Goal: Information Seeking & Learning: Check status

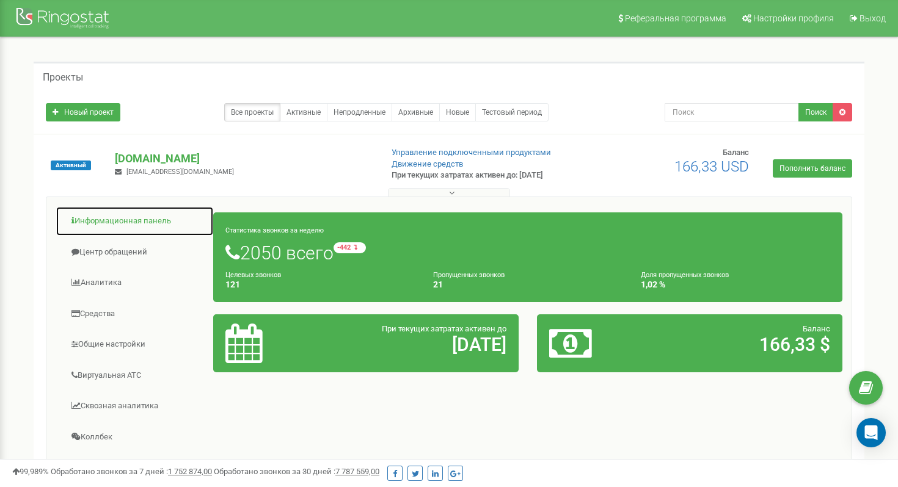
click at [114, 227] on link "Информационная панель" at bounding box center [135, 221] width 158 height 30
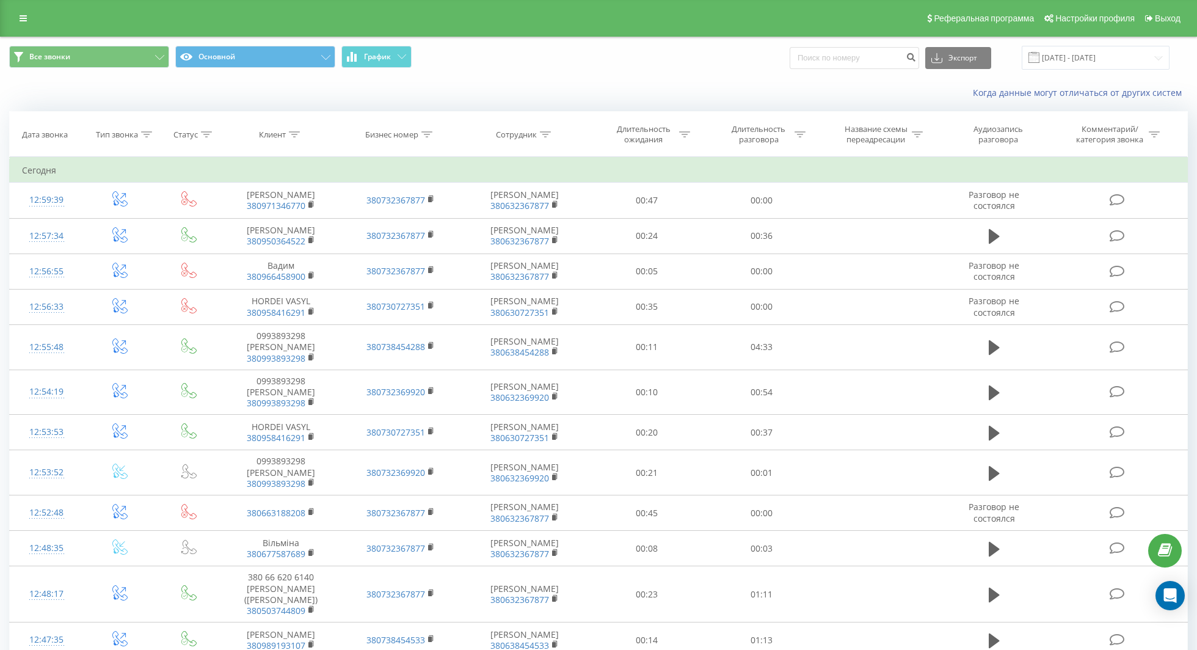
click at [542, 131] on icon at bounding box center [545, 134] width 11 height 6
click at [525, 221] on input "text" at bounding box center [524, 221] width 107 height 21
type input "Прокопов"
click at [553, 250] on span "OK" at bounding box center [551, 245] width 34 height 19
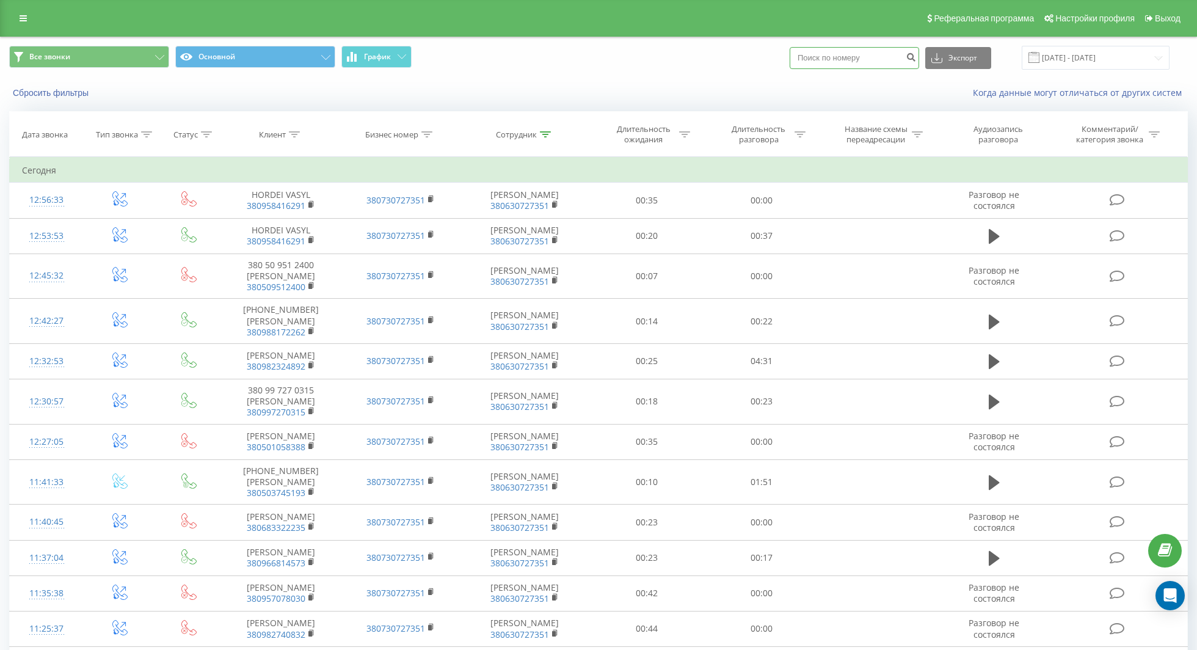
click at [871, 62] on input at bounding box center [854, 58] width 129 height 22
type input "0955666675"
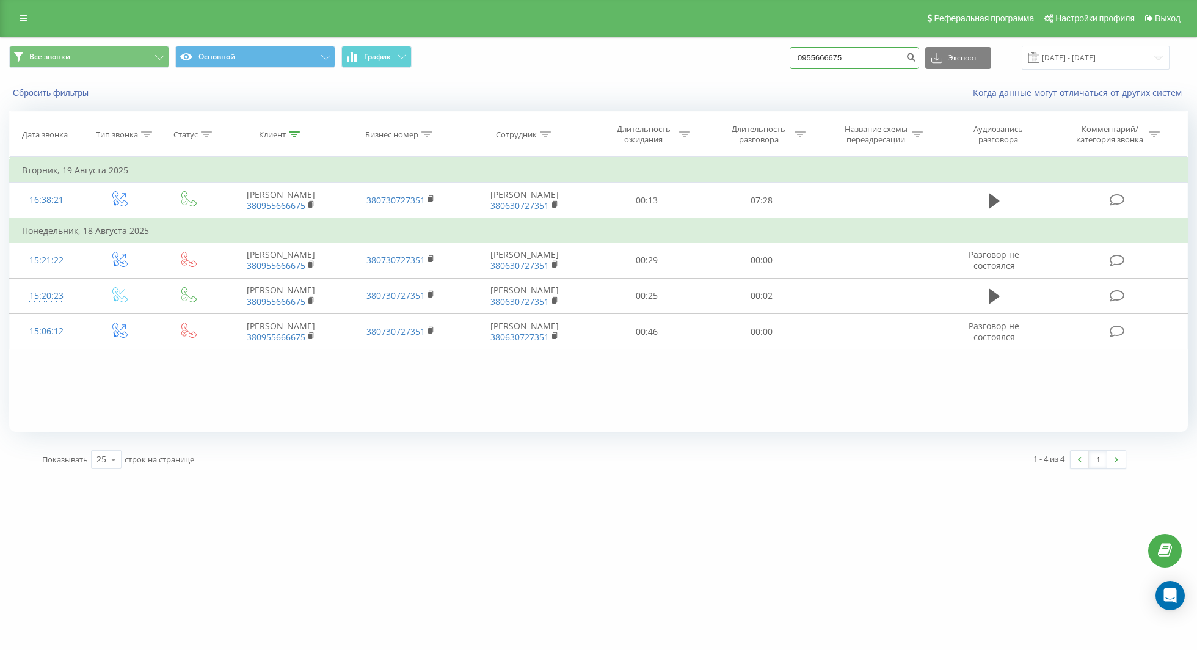
drag, startPoint x: 885, startPoint y: 58, endPoint x: 728, endPoint y: 42, distance: 158.4
click at [729, 42] on div "Все звонки Основной График 0955666675 Экспорт .csv .xls .xlsx 21.05.2025 - 21.0…" at bounding box center [599, 57] width 1196 height 41
